Goal: Communication & Community: Ask a question

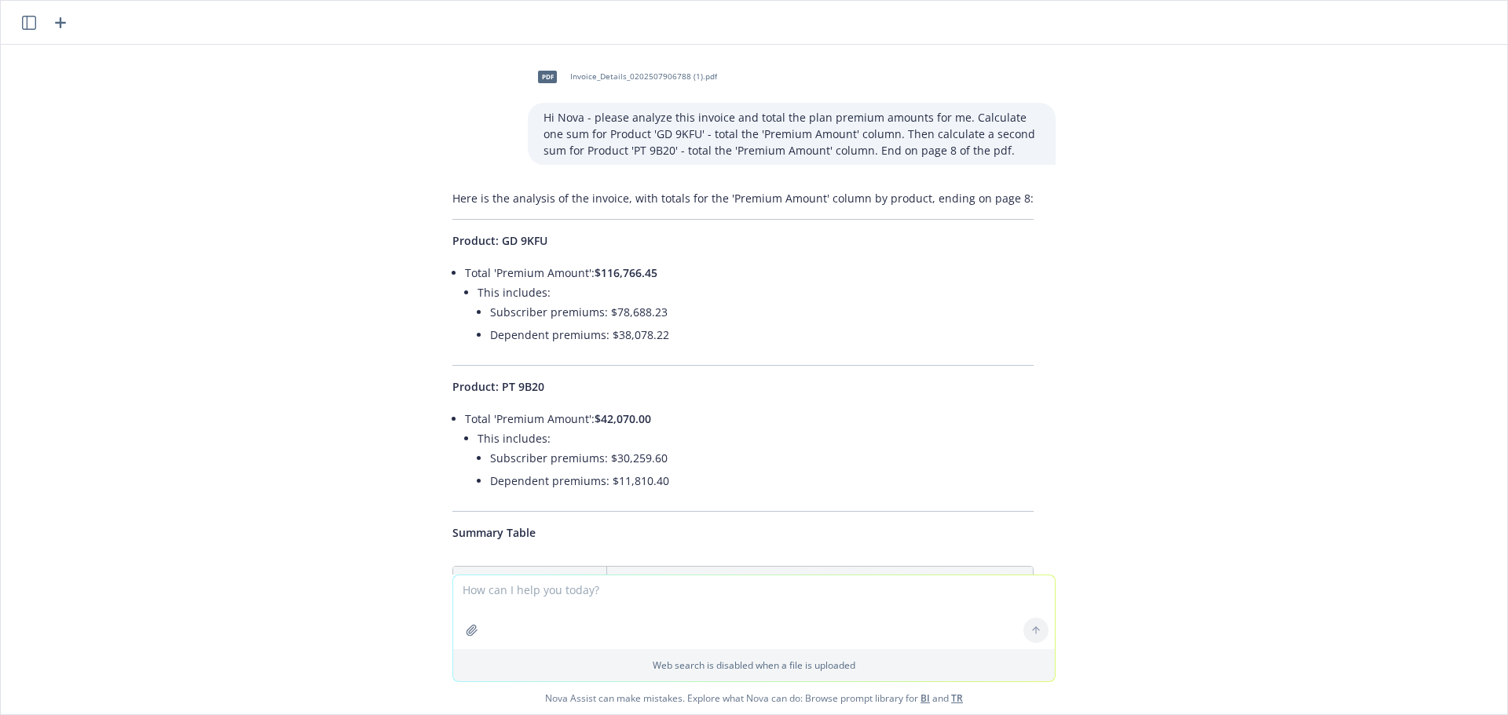
scroll to position [857, 0]
